Goal: Transaction & Acquisition: Purchase product/service

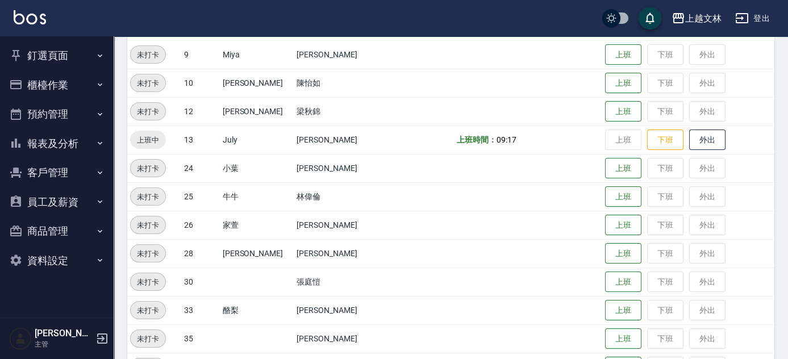
scroll to position [248, 0]
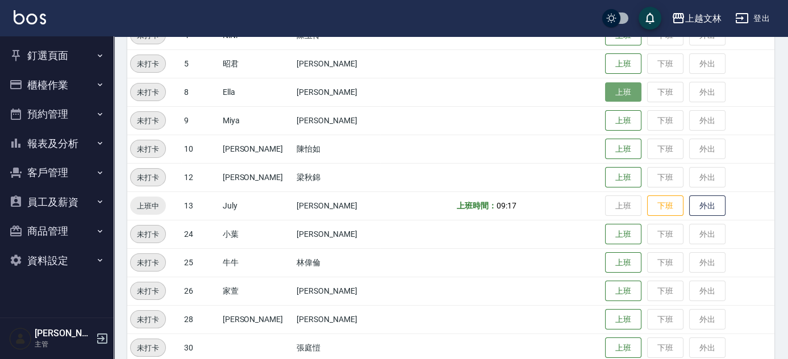
click at [609, 94] on button "上班" at bounding box center [623, 92] width 36 height 20
click at [71, 86] on button "櫃檯作業" at bounding box center [57, 85] width 105 height 30
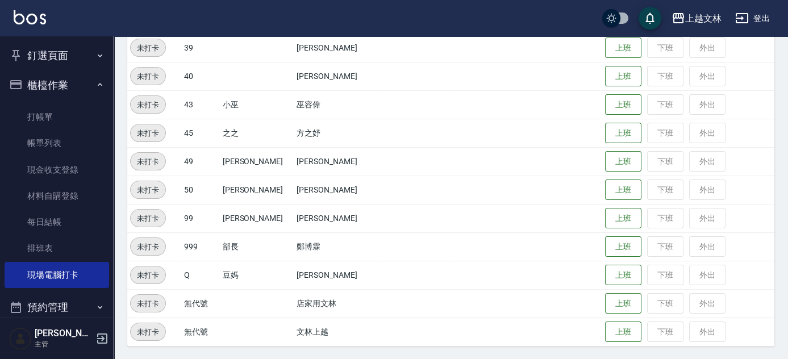
scroll to position [661, 0]
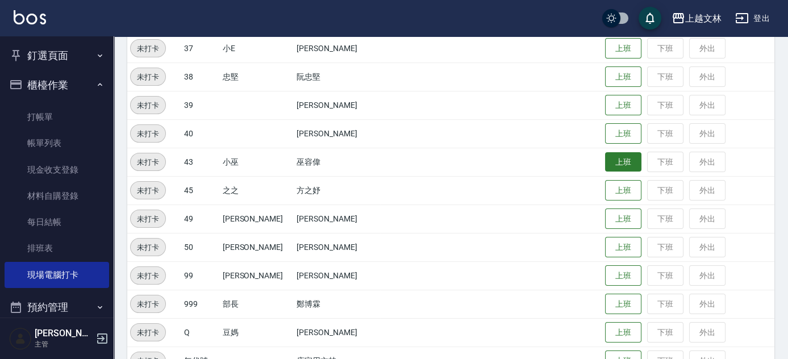
click at [605, 165] on button "上班" at bounding box center [623, 162] width 36 height 20
click at [612, 166] on button "上班" at bounding box center [623, 162] width 36 height 20
click at [609, 161] on button "上班" at bounding box center [623, 162] width 36 height 20
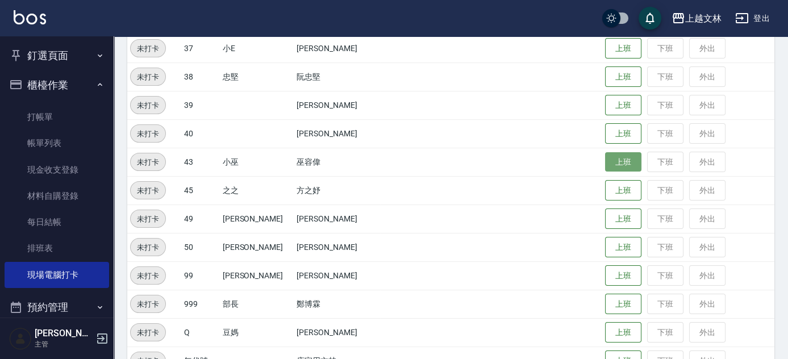
click at [609, 161] on button "上班" at bounding box center [623, 162] width 36 height 20
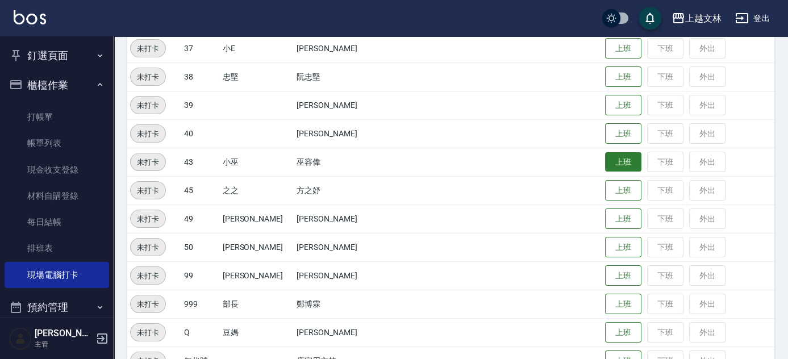
click at [609, 161] on button "上班" at bounding box center [623, 162] width 36 height 20
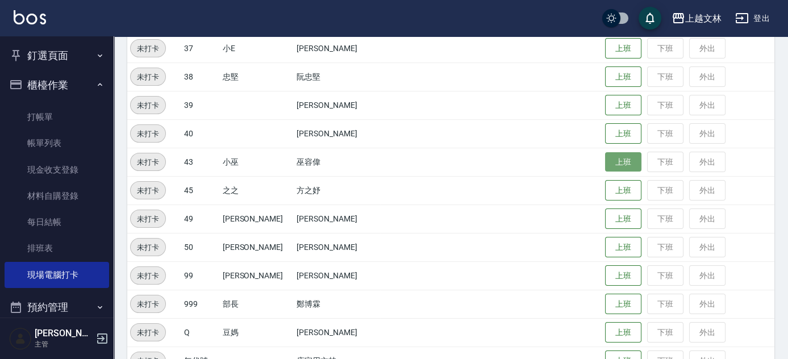
click at [609, 161] on button "上班" at bounding box center [623, 162] width 36 height 20
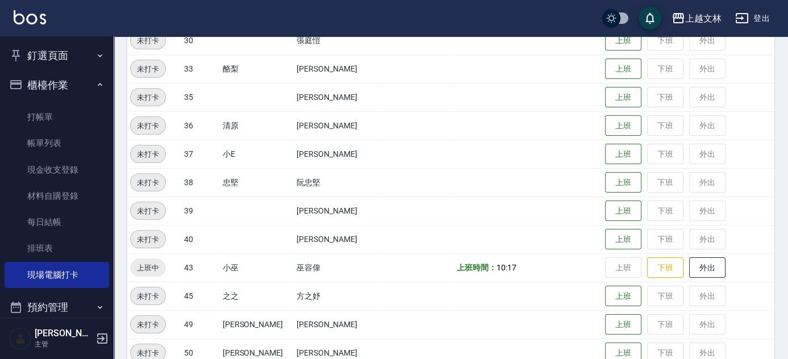
scroll to position [533, 0]
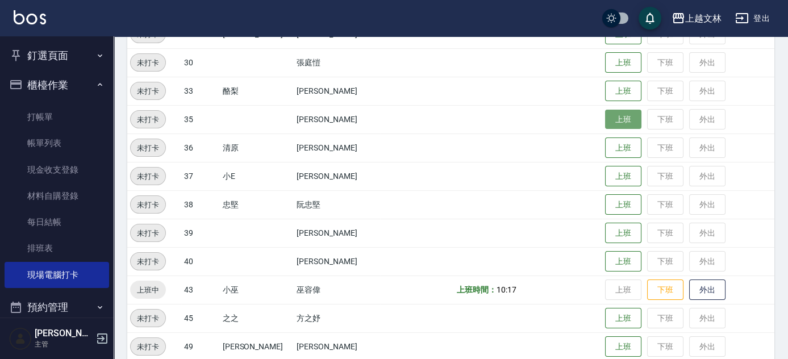
click at [607, 121] on button "上班" at bounding box center [623, 120] width 36 height 20
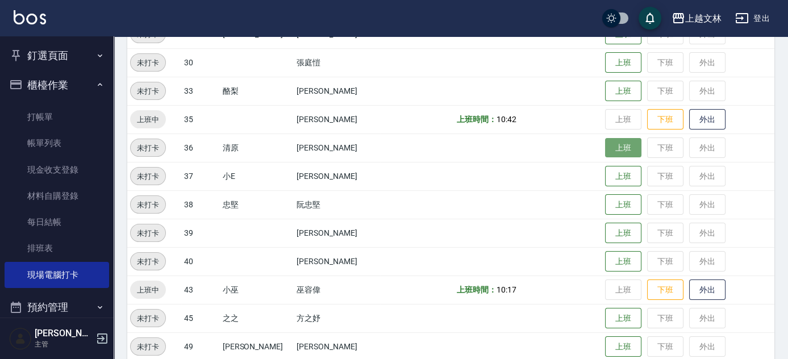
click at [617, 146] on button "上班" at bounding box center [623, 148] width 36 height 20
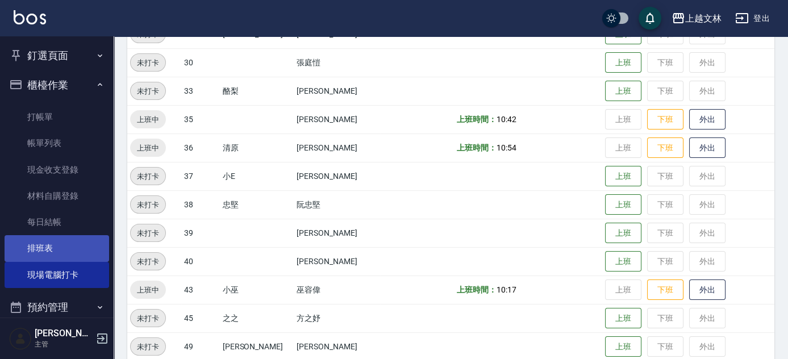
click at [45, 252] on link "排班表" at bounding box center [57, 248] width 105 height 26
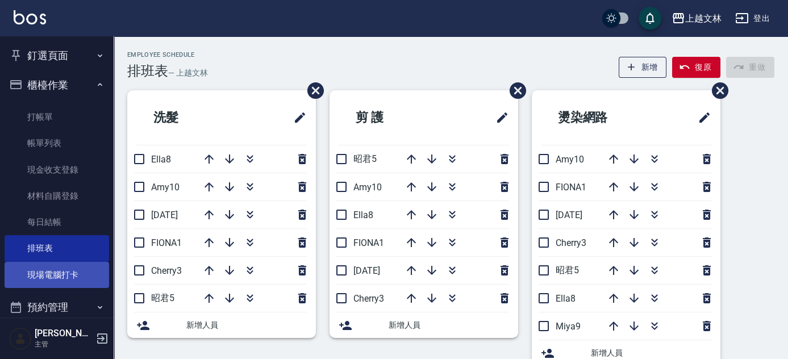
click at [53, 281] on link "現場電腦打卡" at bounding box center [57, 275] width 105 height 26
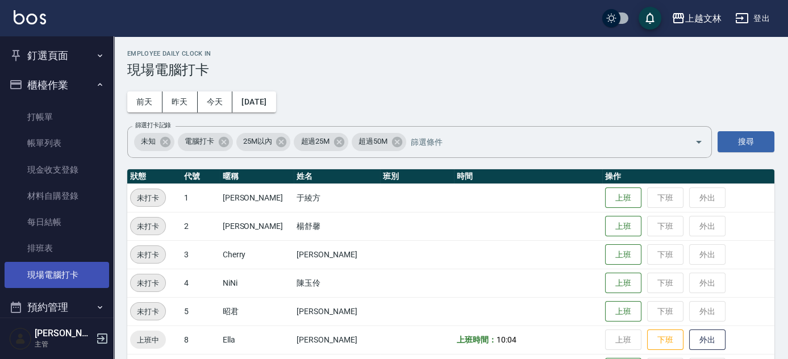
click at [77, 276] on link "現場電腦打卡" at bounding box center [57, 275] width 105 height 26
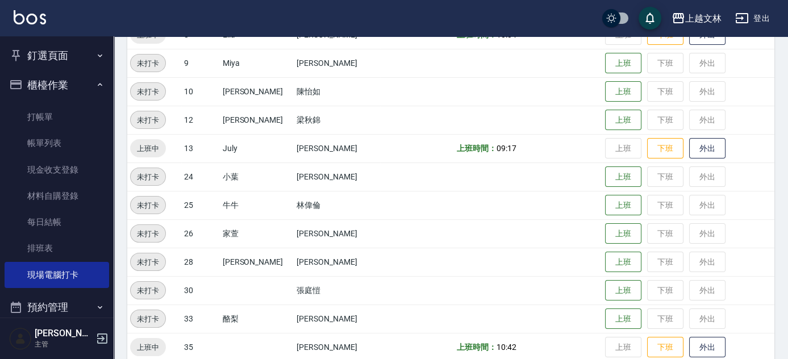
scroll to position [310, 0]
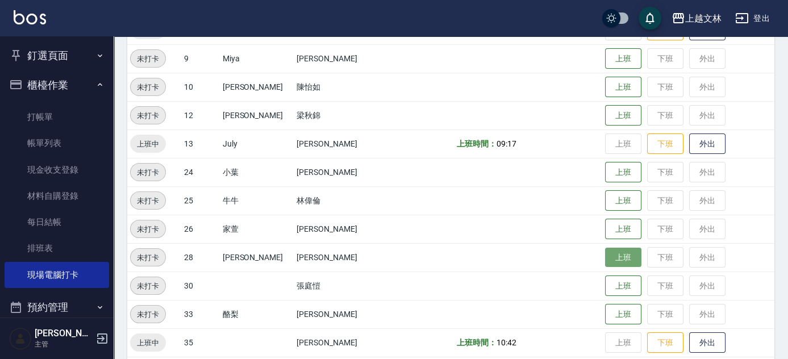
click at [614, 263] on button "上班" at bounding box center [623, 258] width 36 height 20
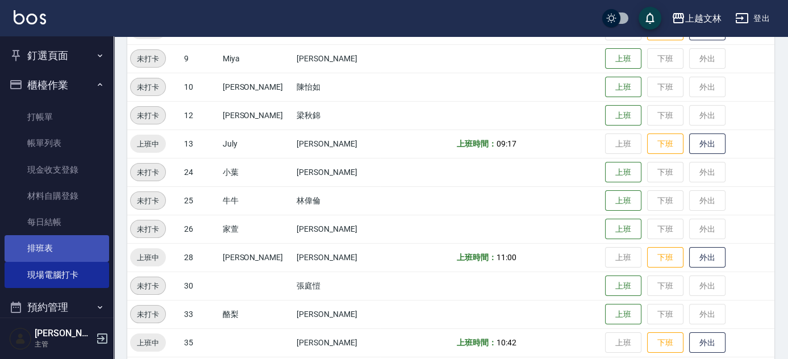
click at [56, 249] on link "排班表" at bounding box center [57, 248] width 105 height 26
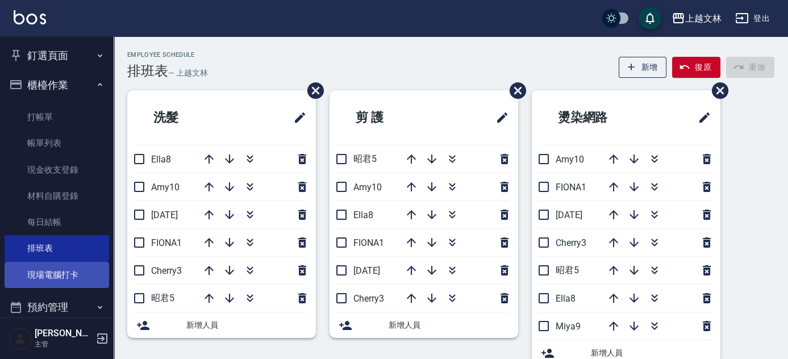
click at [85, 272] on link "現場電腦打卡" at bounding box center [57, 275] width 105 height 26
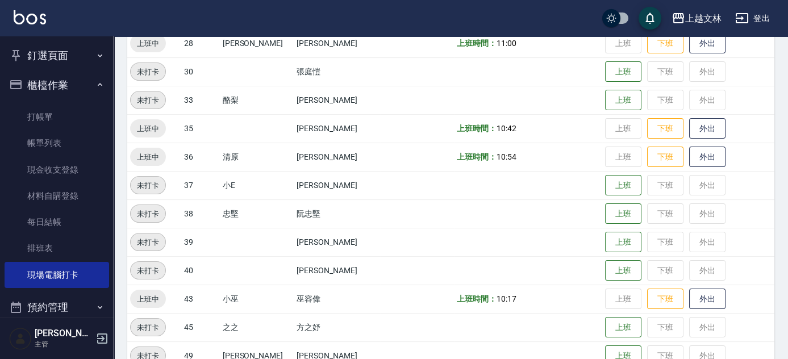
scroll to position [522, 0]
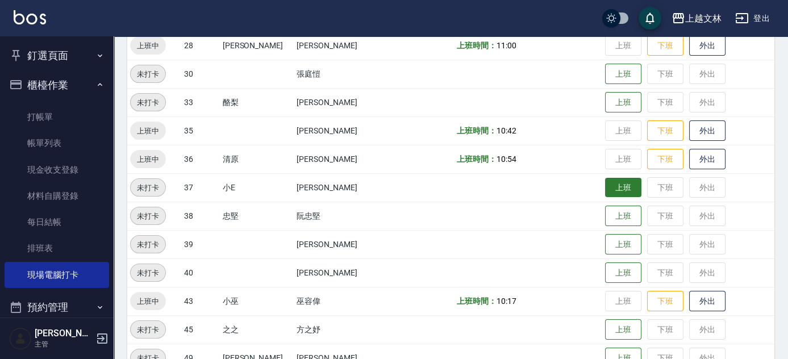
click at [610, 188] on button "上班" at bounding box center [623, 188] width 36 height 20
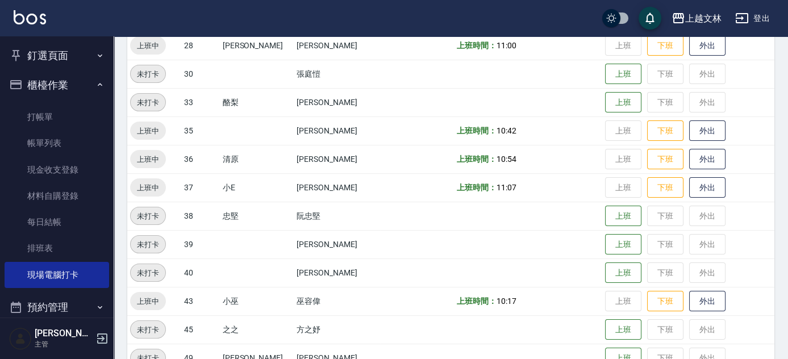
drag, startPoint x: 701, startPoint y: 0, endPoint x: 692, endPoint y: -14, distance: 16.4
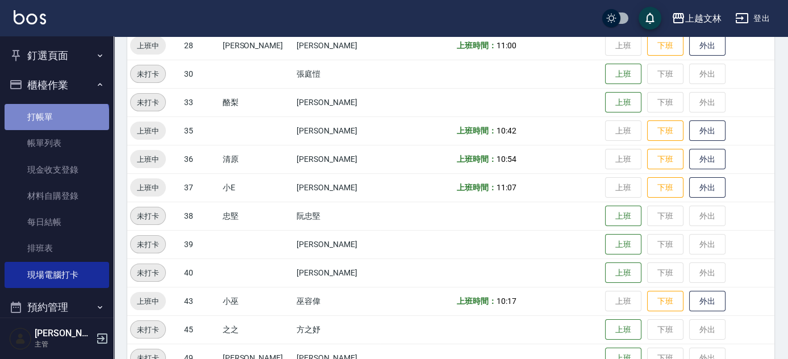
click at [56, 120] on link "打帳單" at bounding box center [57, 117] width 105 height 26
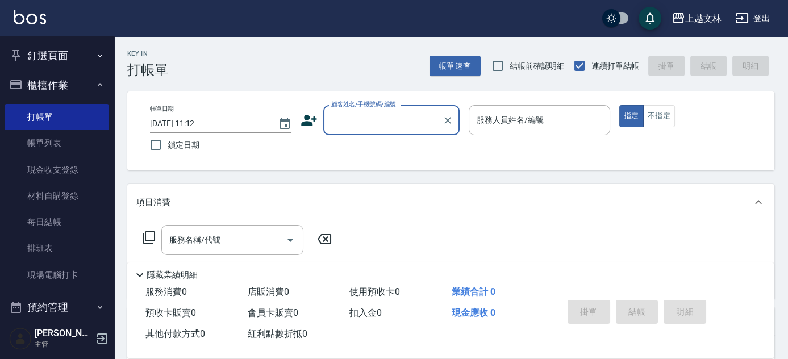
click at [351, 130] on input "顧客姓名/手機號碼/編號" at bounding box center [382, 120] width 109 height 20
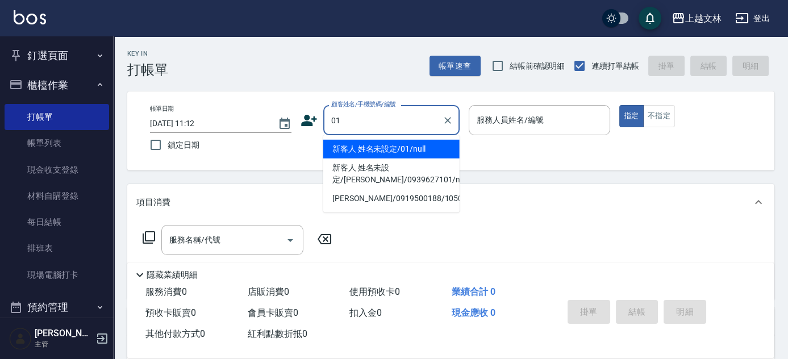
type input "新客人 姓名未設定/01/null"
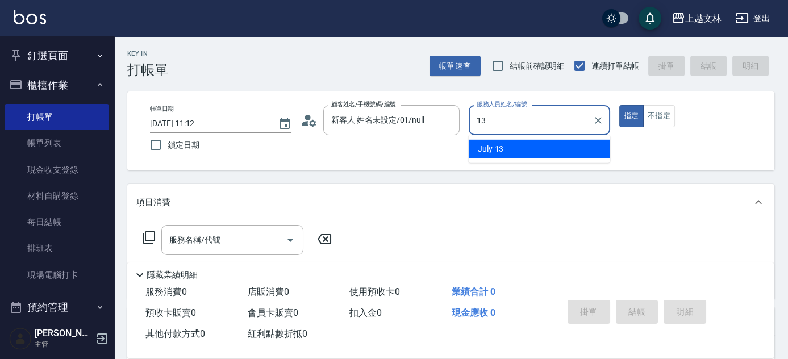
type input "July-13"
type button "true"
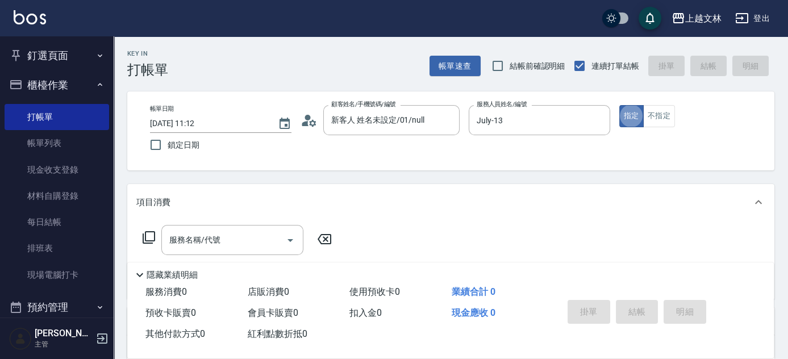
click at [258, 237] on input "服務名稱/代號" at bounding box center [224, 240] width 115 height 20
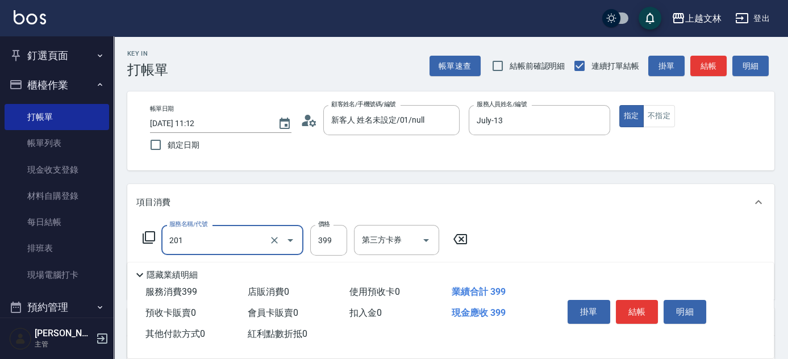
type input "B級單剪(201)"
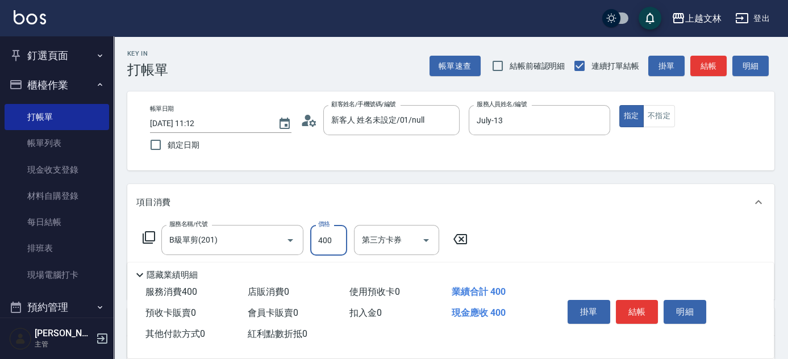
type input "400"
click at [637, 304] on button "結帳" at bounding box center [637, 312] width 43 height 24
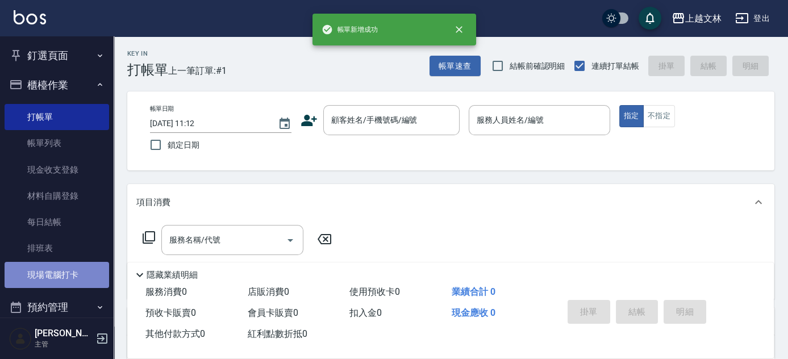
click at [74, 277] on link "現場電腦打卡" at bounding box center [57, 275] width 105 height 26
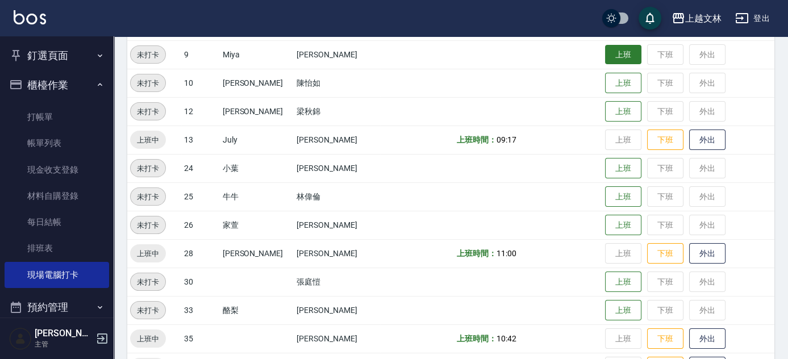
click at [618, 56] on button "上班" at bounding box center [623, 55] width 36 height 20
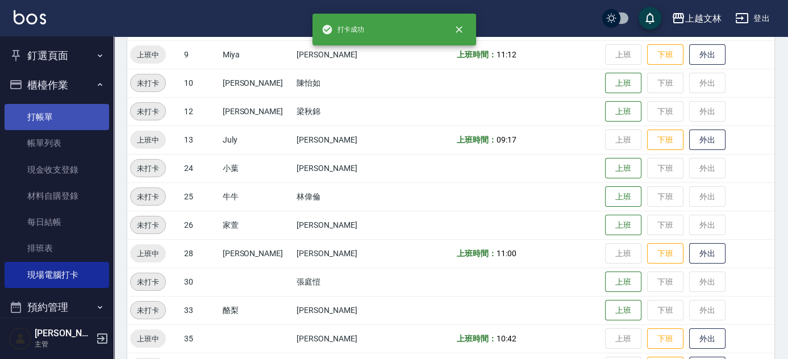
click at [34, 126] on link "打帳單" at bounding box center [57, 117] width 105 height 26
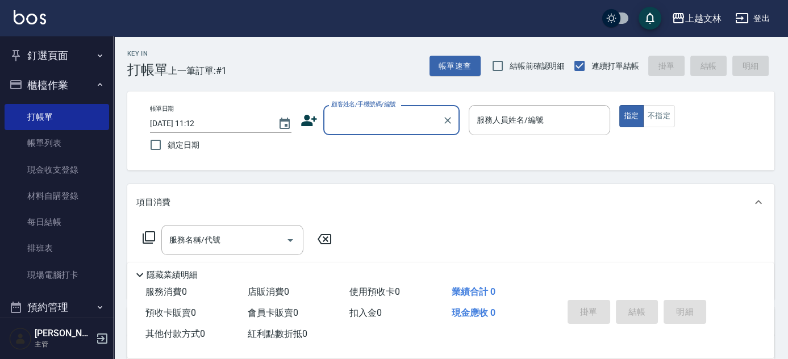
drag, startPoint x: 41, startPoint y: 248, endPoint x: 510, endPoint y: 320, distance: 474.3
click at [41, 248] on link "排班表" at bounding box center [57, 248] width 105 height 26
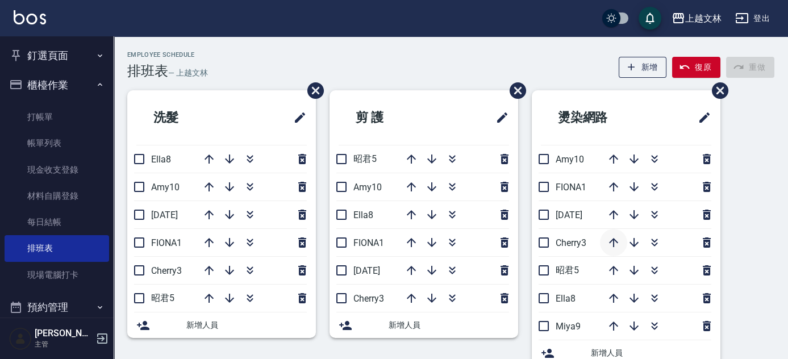
click at [613, 240] on icon "button" at bounding box center [613, 242] width 9 height 9
click at [635, 215] on icon "button" at bounding box center [634, 215] width 14 height 14
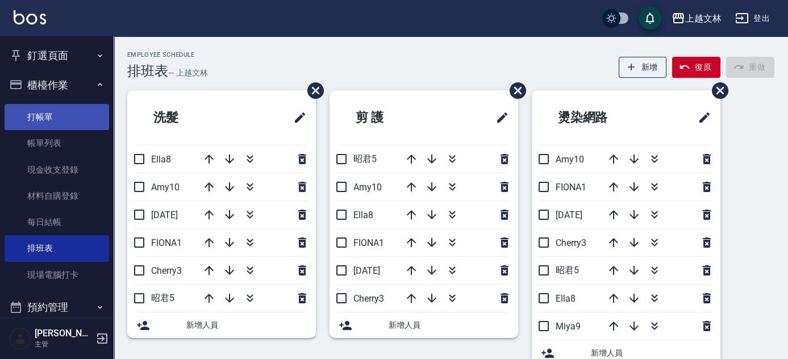
click at [40, 120] on link "打帳單" at bounding box center [57, 117] width 105 height 26
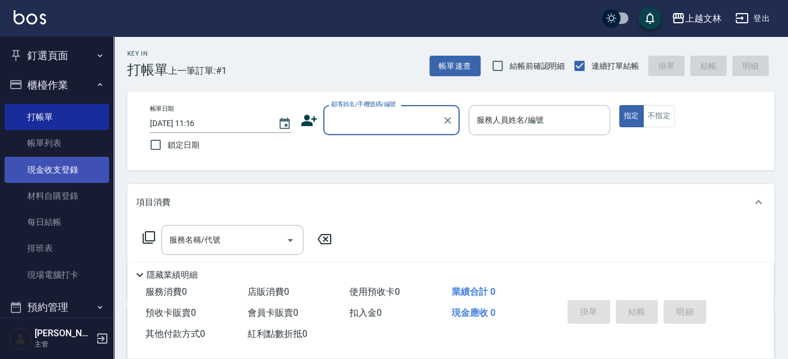
click at [38, 175] on link "現金收支登錄" at bounding box center [57, 170] width 105 height 26
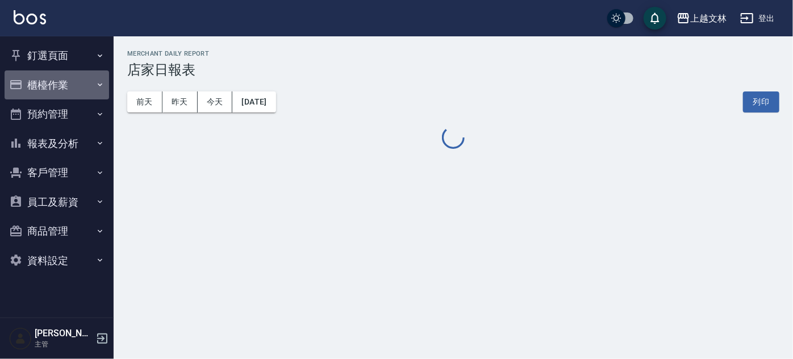
click at [42, 81] on button "櫃檯作業" at bounding box center [57, 85] width 105 height 30
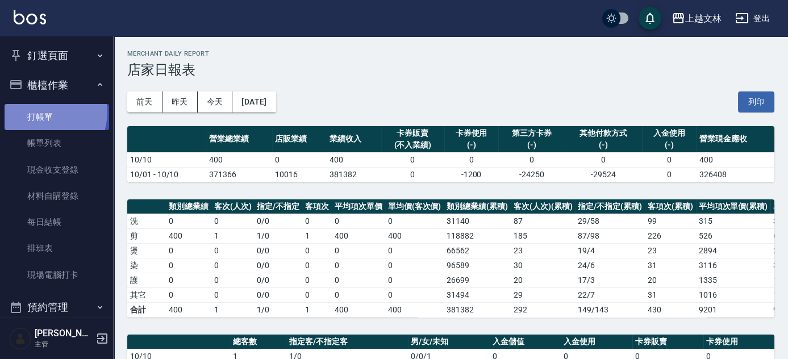
click at [48, 113] on link "打帳單" at bounding box center [57, 117] width 105 height 26
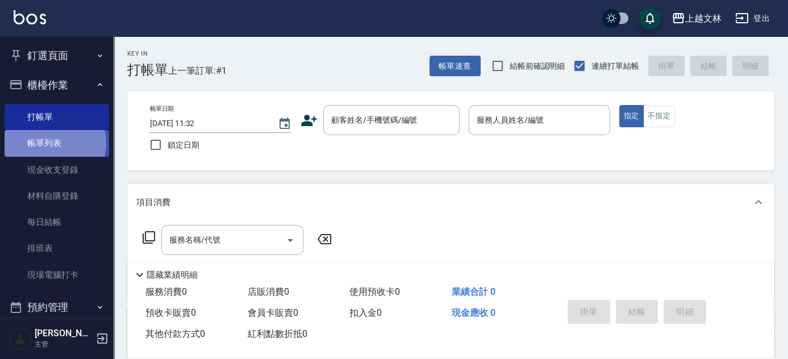
click at [53, 143] on link "帳單列表" at bounding box center [57, 143] width 105 height 26
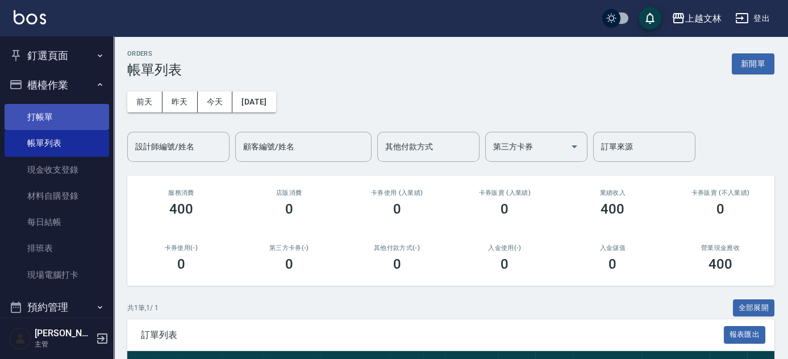
click at [45, 115] on link "打帳單" at bounding box center [57, 117] width 105 height 26
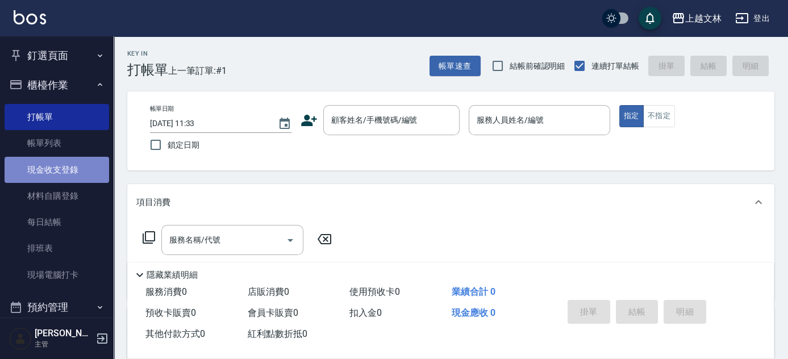
click at [77, 170] on link "現金收支登錄" at bounding box center [57, 170] width 105 height 26
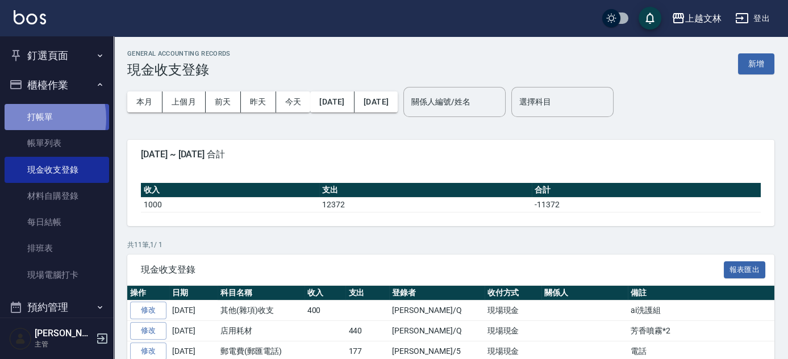
click at [28, 118] on link "打帳單" at bounding box center [57, 117] width 105 height 26
